Goal: Task Accomplishment & Management: Use online tool/utility

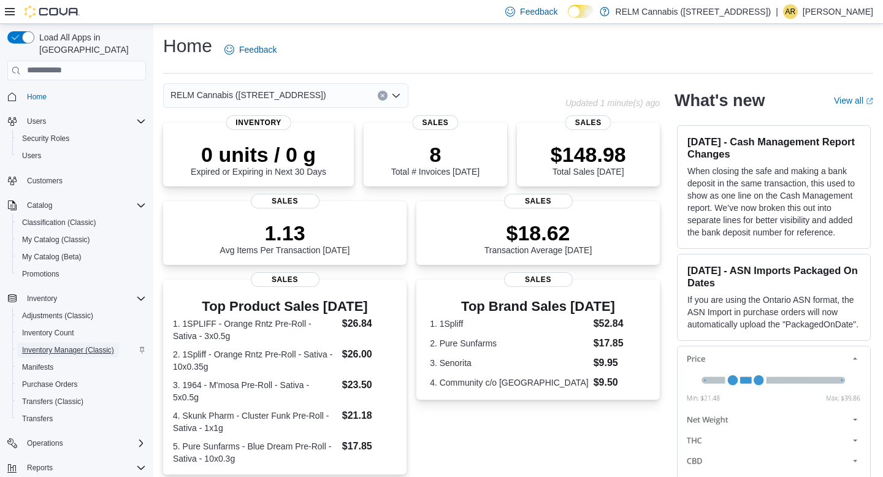
click at [83, 345] on span "Inventory Manager (Classic)" at bounding box center [68, 350] width 92 height 10
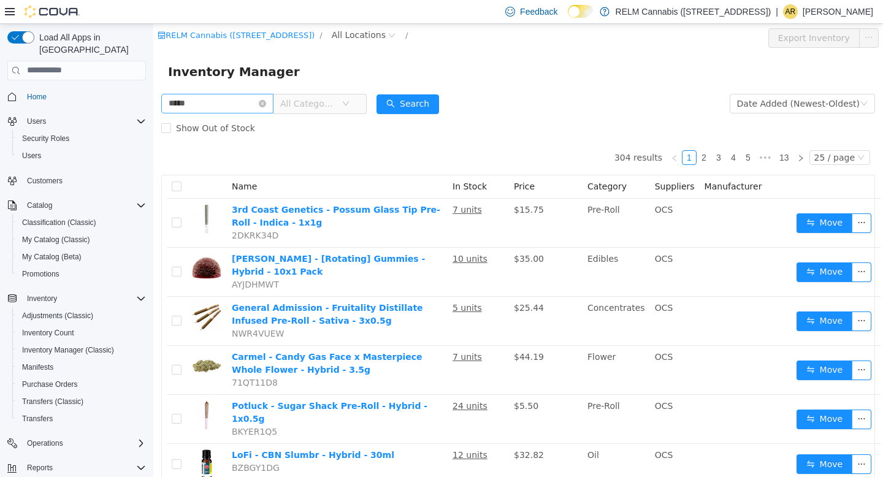
type input "*****"
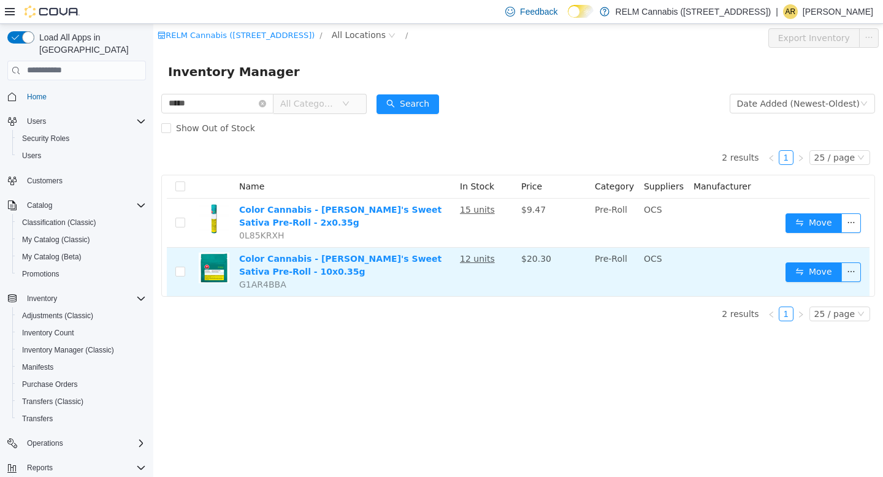
click at [799, 259] on td "Move" at bounding box center [824, 271] width 89 height 48
click at [810, 273] on button "Move" at bounding box center [813, 272] width 56 height 20
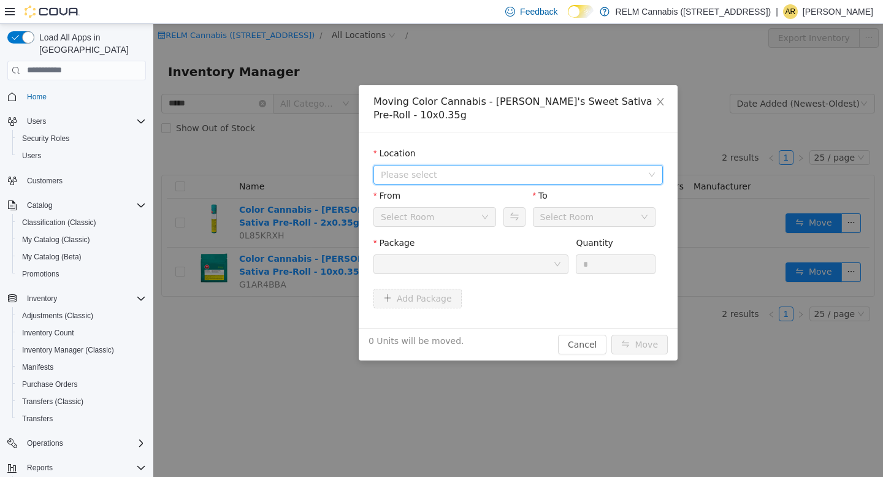
click at [507, 164] on span "Please select" at bounding box center [517, 174] width 289 height 20
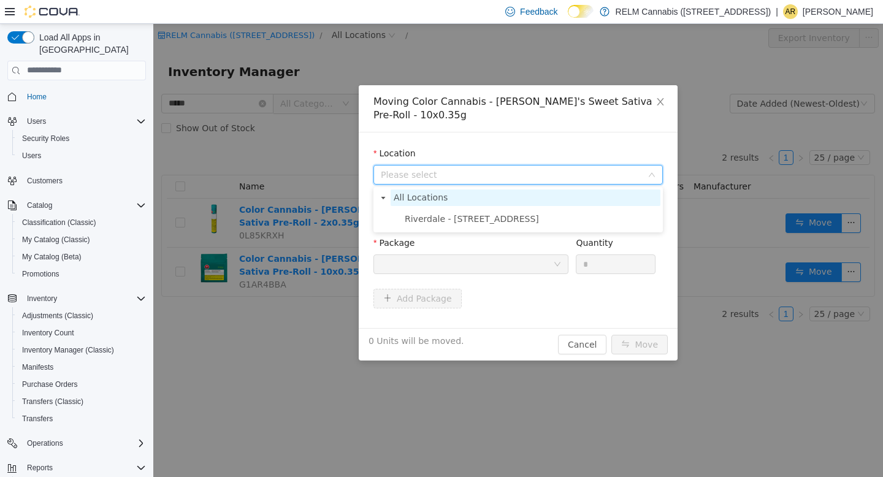
click at [501, 202] on span "All Locations" at bounding box center [525, 197] width 270 height 17
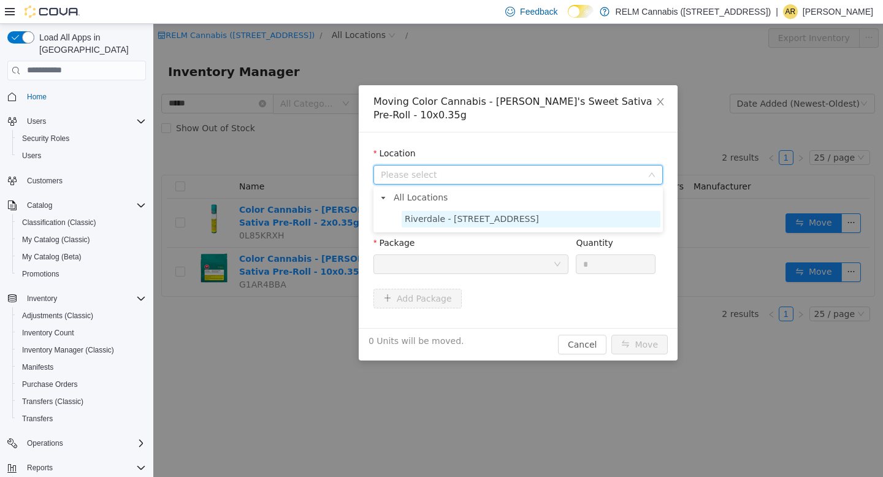
click at [504, 222] on span "Riverdale - [STREET_ADDRESS]" at bounding box center [472, 218] width 134 height 10
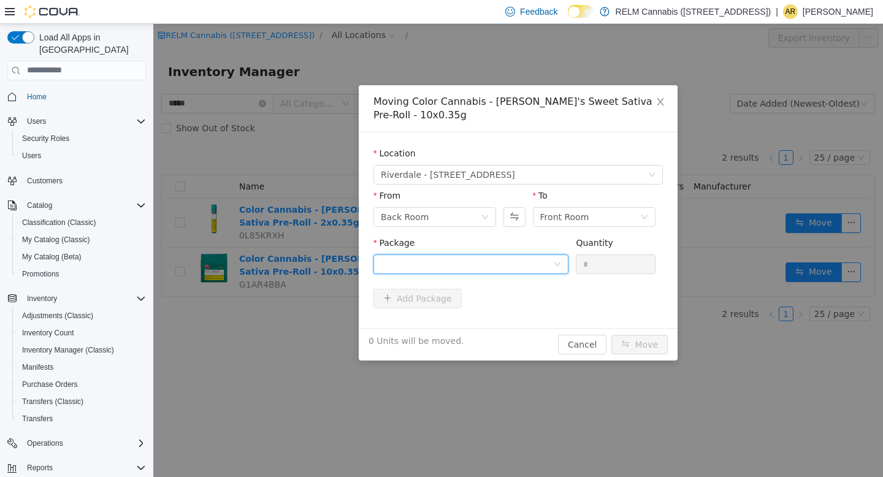
click at [514, 264] on div at bounding box center [467, 263] width 172 height 18
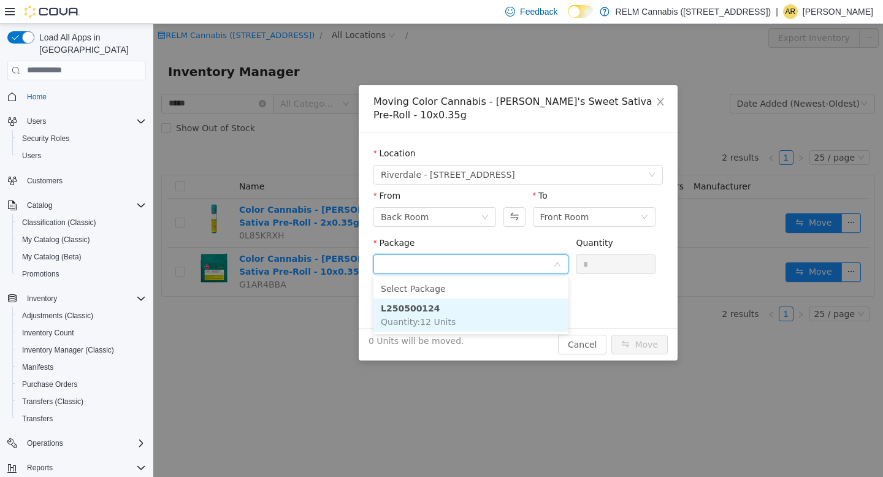
click at [502, 322] on li "L250500124 Quantity : 12 Units" at bounding box center [470, 314] width 195 height 33
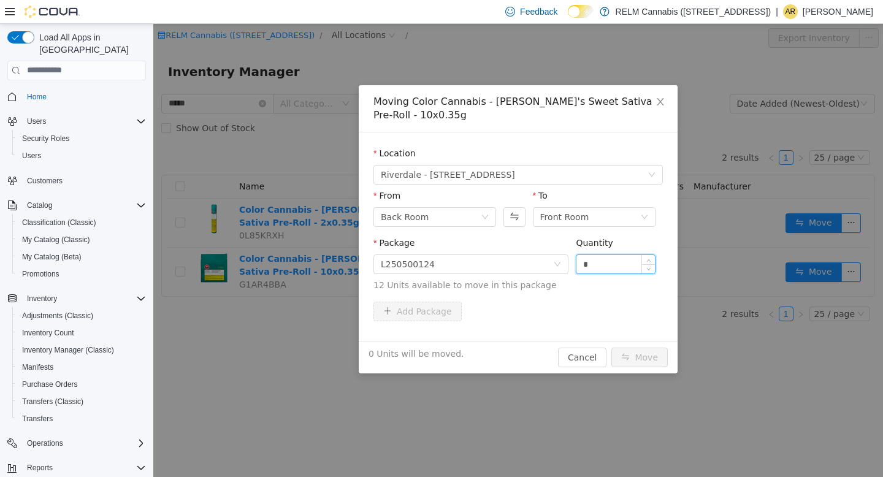
click at [602, 265] on input "*" at bounding box center [615, 263] width 78 height 18
type input "**"
click at [611, 347] on button "Move" at bounding box center [639, 357] width 56 height 20
